Goal: Information Seeking & Learning: Learn about a topic

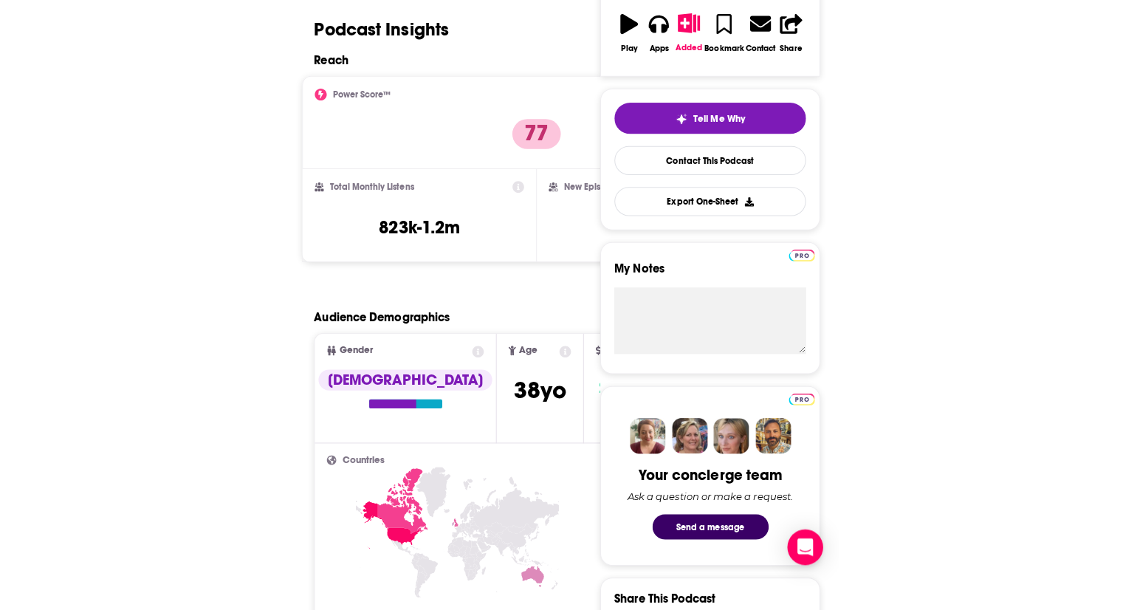
scroll to position [292, 0]
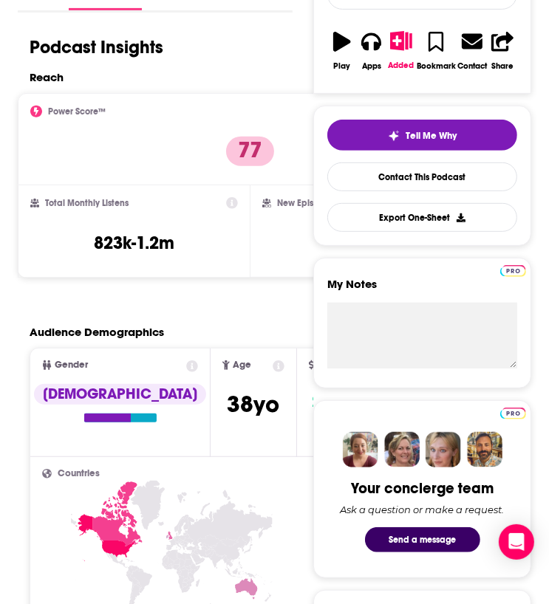
scroll to position [280, 0]
